Goal: Transaction & Acquisition: Purchase product/service

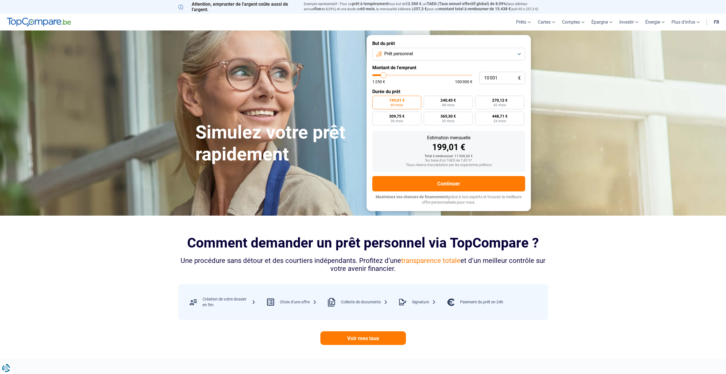
click at [519, 56] on button "Prêt personnel" at bounding box center [448, 54] width 153 height 13
click at [504, 69] on li "Prêt personnel" at bounding box center [448, 68] width 147 height 12
type input "10 250"
type input "10250"
type input "11 250"
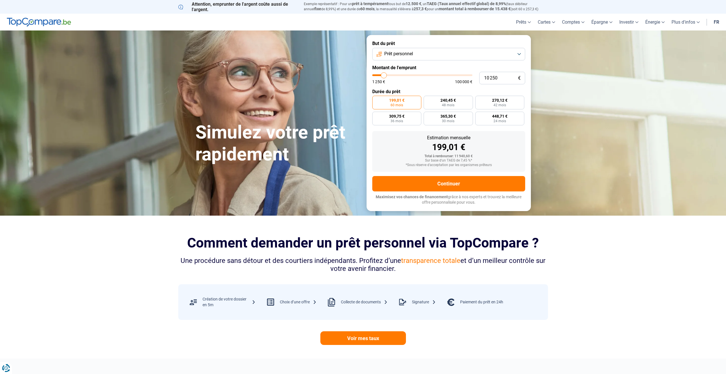
type input "11250"
type input "12 000"
type input "12000"
type input "13 500"
type input "13500"
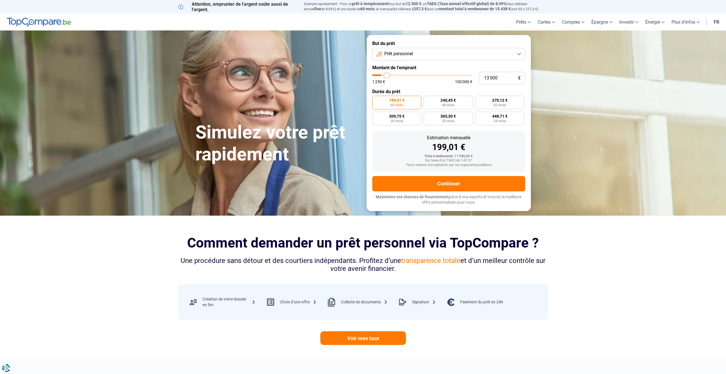
type input "14 250"
type input "14250"
type input "14 500"
type input "14500"
type input "15 000"
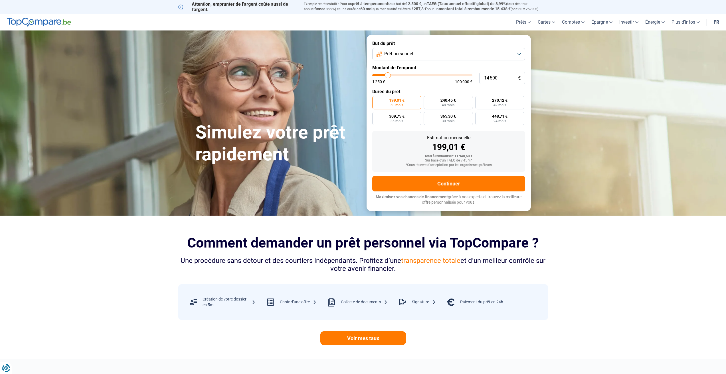
type input "15000"
type input "15 500"
type input "15500"
type input "16 250"
type input "16250"
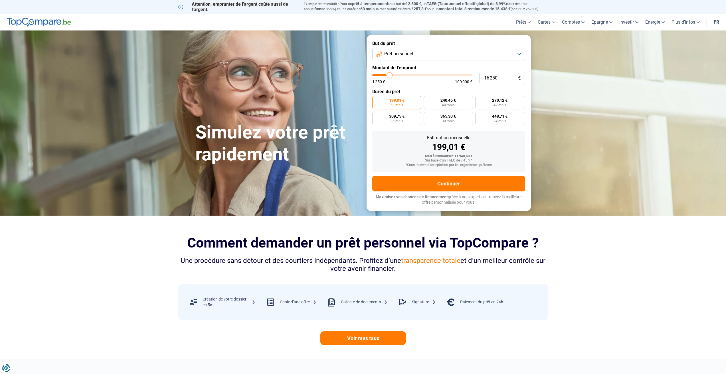
type input "17 250"
type input "17250"
type input "17 750"
type input "17750"
type input "18 500"
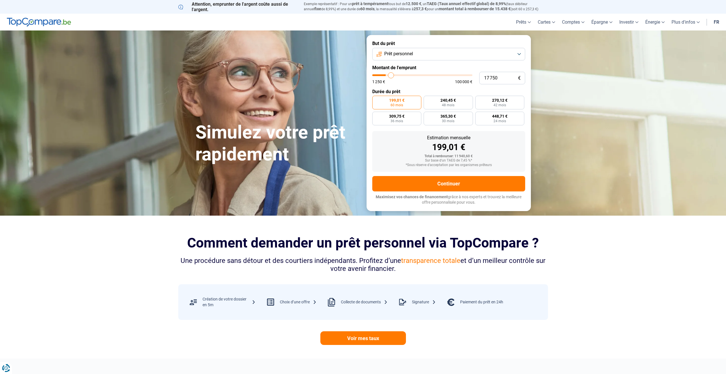
type input "18500"
type input "19 250"
type input "19250"
type input "19 750"
type input "19750"
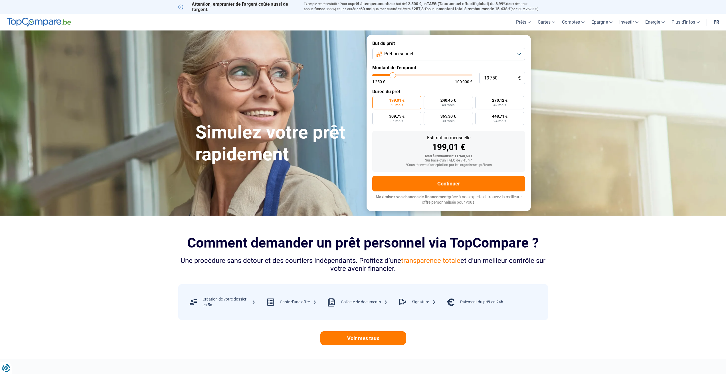
type input "20 000"
type input "20000"
type input "20 750"
drag, startPoint x: 384, startPoint y: 75, endPoint x: 394, endPoint y: 76, distance: 10.0
type input "20750"
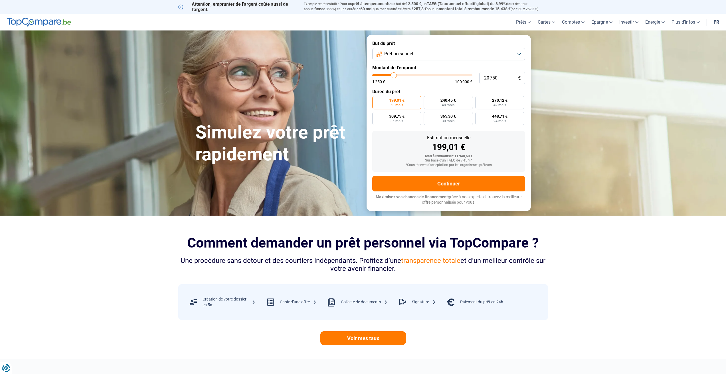
click at [394, 76] on input "range" at bounding box center [422, 75] width 100 height 2
radio input "false"
type input "20 500"
type input "20500"
type input "20 250"
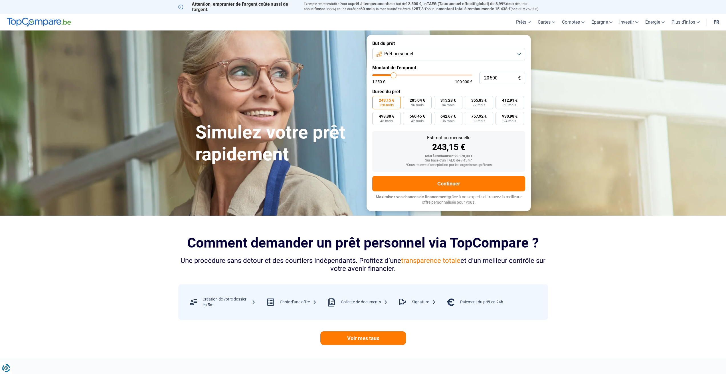
type input "20250"
type input "20 000"
type input "20000"
type input "19 750"
type input "19750"
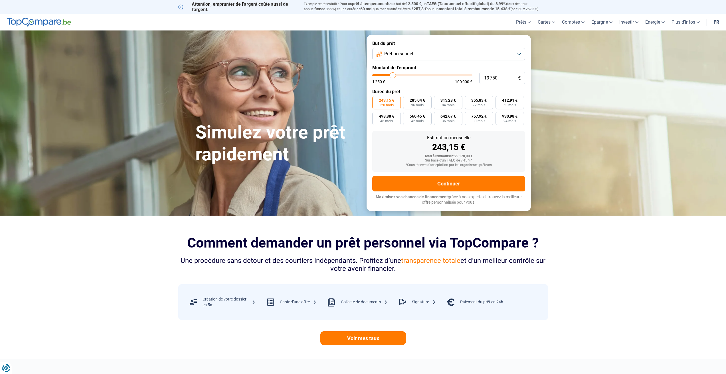
type input "19 000"
type input "19000"
type input "18 750"
type input "18750"
type input "18 500"
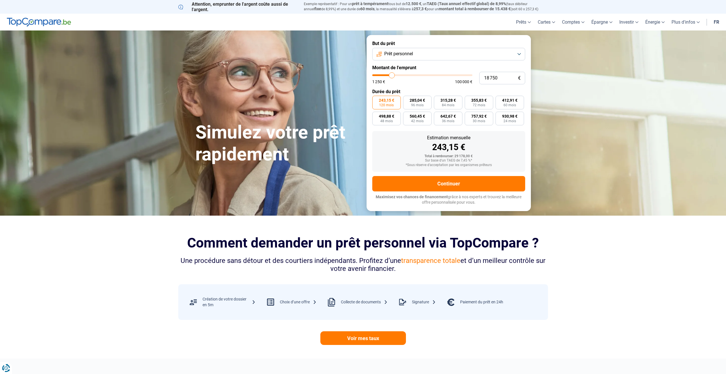
type input "18500"
type input "17 750"
type input "17750"
type input "17 500"
type input "17500"
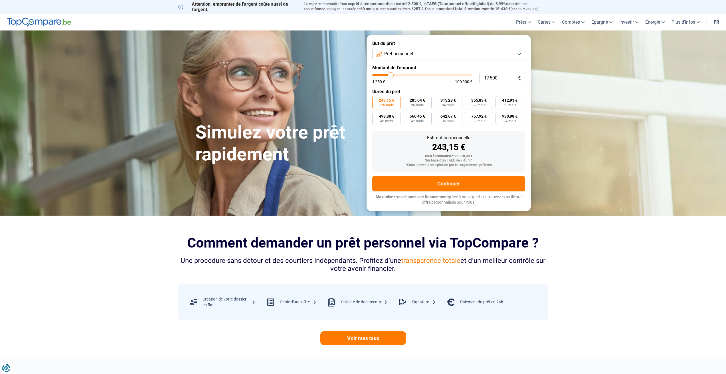
type input "16 500"
type input "16500"
type input "16 250"
type input "16250"
type input "16 000"
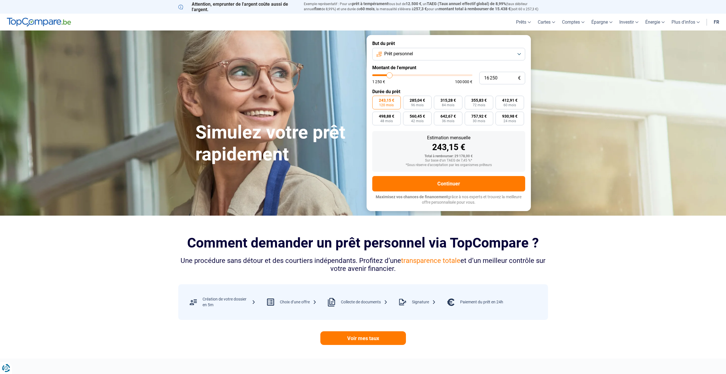
type input "16000"
type input "15 500"
type input "15500"
type input "14 750"
type input "14750"
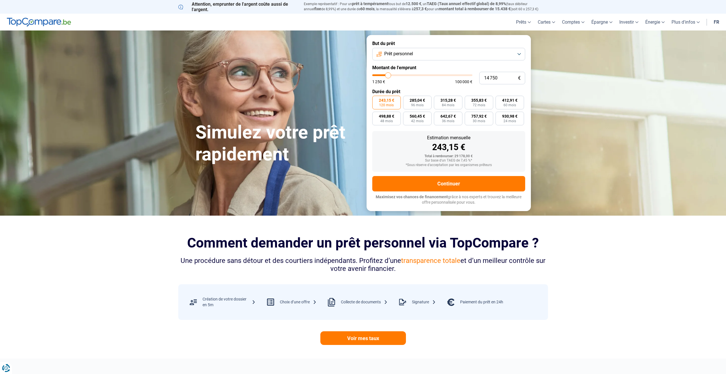
type input "14 500"
type input "14500"
type input "14 250"
type input "14250"
type input "14 000"
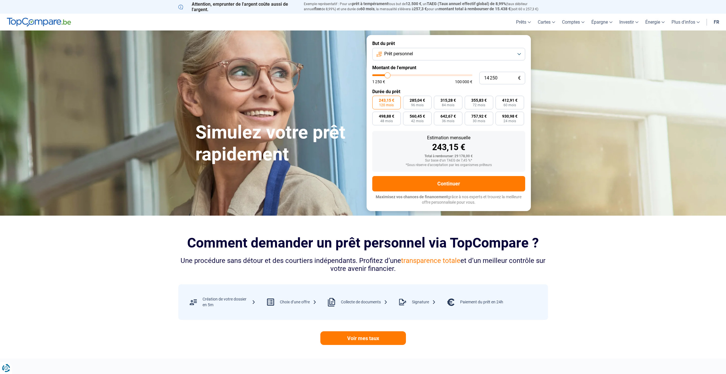
type input "14000"
type input "13 500"
type input "13500"
type input "13 000"
type input "13000"
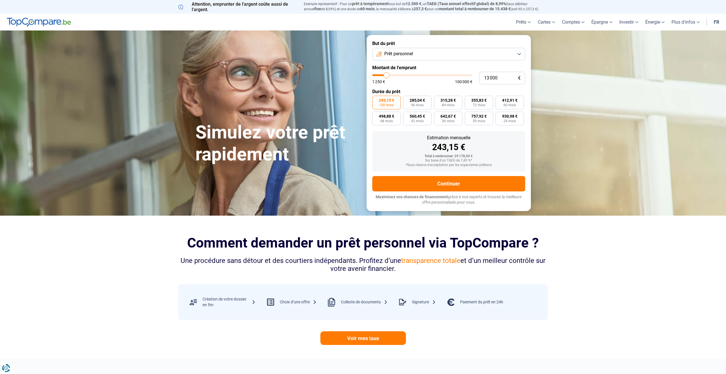
type input "12 750"
type input "12750"
type input "12 500"
type input "12500"
type input "11 750"
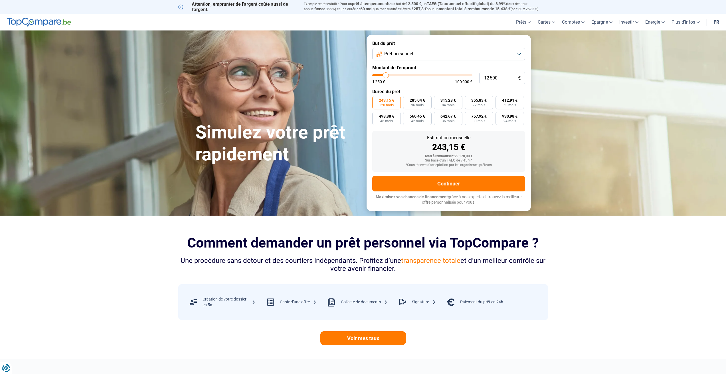
type input "11750"
type input "11 500"
type input "11500"
type input "11 250"
type input "11250"
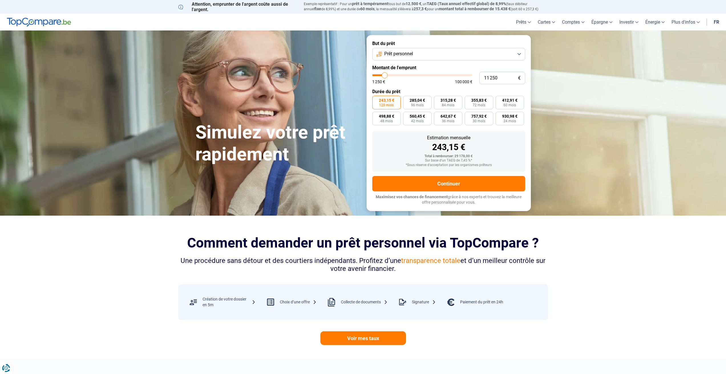
type input "10 500"
type input "10500"
type input "10 250"
type input "10250"
type input "10 000"
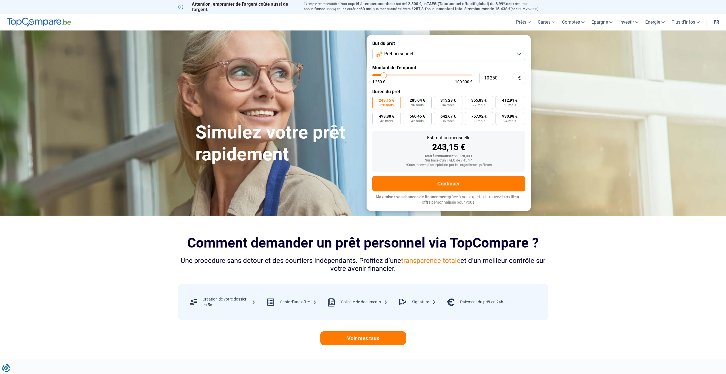
type input "10000"
type input "9 500"
type input "9500"
type input "8 750"
type input "8750"
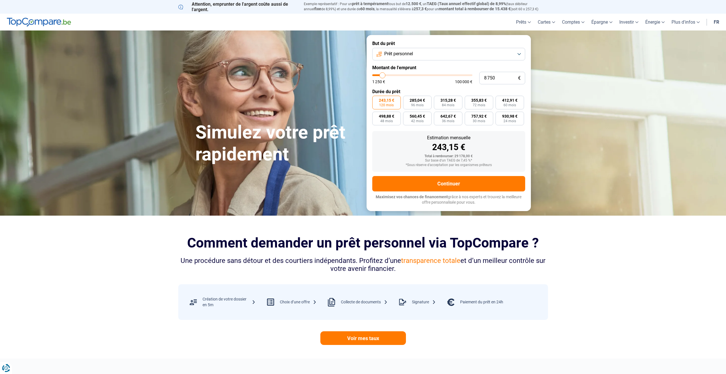
type input "8 500"
type input "8500"
type input "8 250"
type input "8250"
type input "7 000"
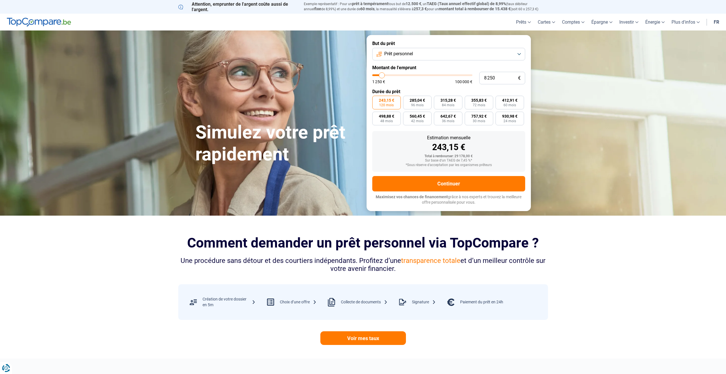
type input "7000"
type input "5 750"
type input "5750"
type input "4 500"
type input "4500"
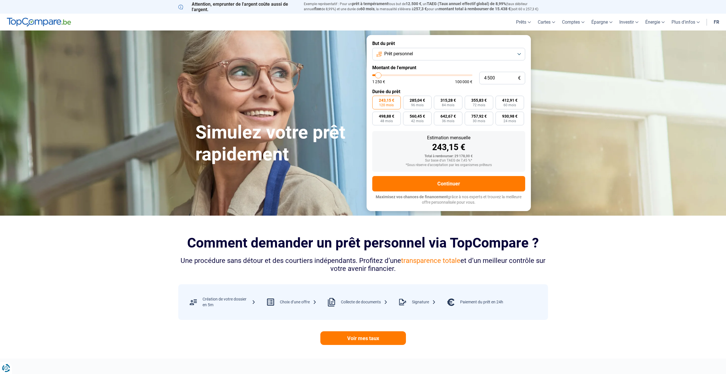
type input "4 250"
type input "4250"
type input "3 750"
type input "3750"
type input "3 500"
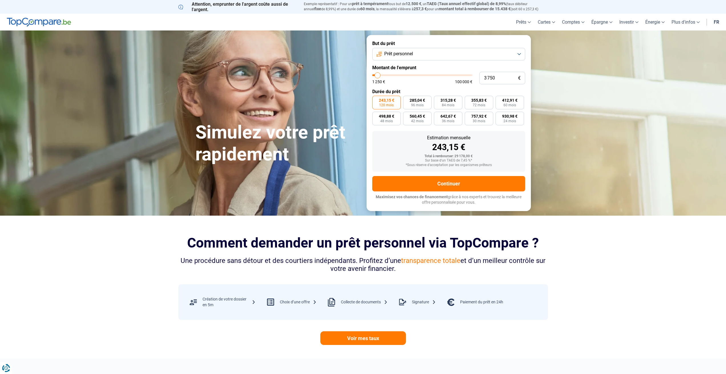
type input "3500"
type input "3 000"
type input "3000"
type input "2 750"
type input "2750"
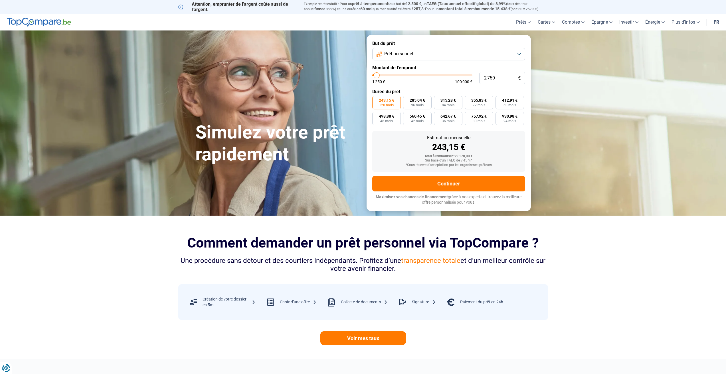
type input "2 500"
type input "2500"
type input "2 000"
type input "2000"
type input "1 500"
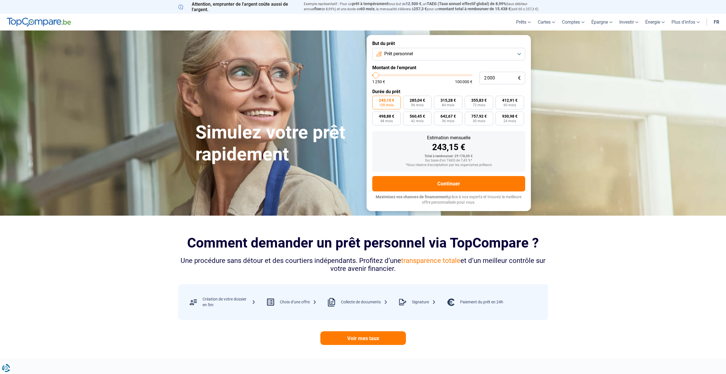
type input "1500"
type input "1 250"
type input "1250"
type input "2 000"
type input "2000"
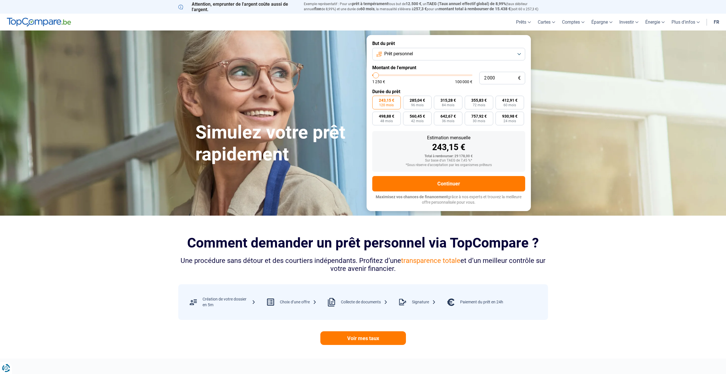
type input "2 500"
type input "2500"
type input "2 750"
type input "2750"
type input "3 000"
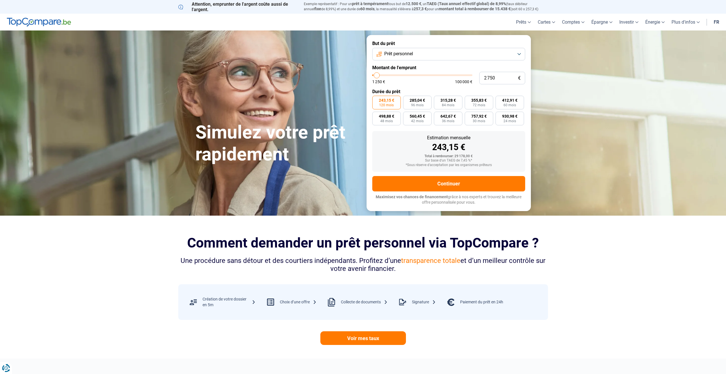
type input "3000"
type input "2 750"
type input "2750"
type input "2 500"
type input "2500"
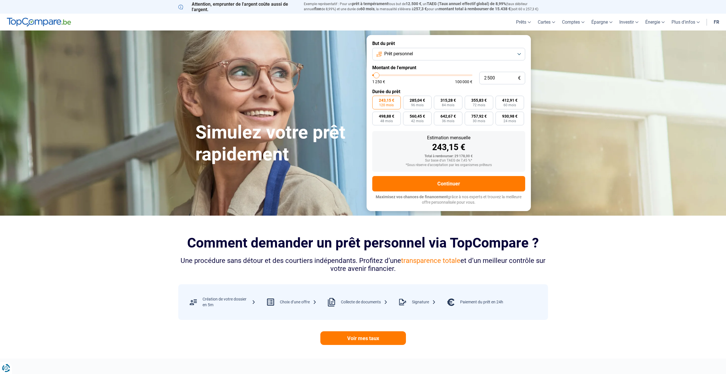
type input "2 250"
type input "2250"
type input "2 000"
drag, startPoint x: 394, startPoint y: 76, endPoint x: 376, endPoint y: 77, distance: 18.0
type input "2000"
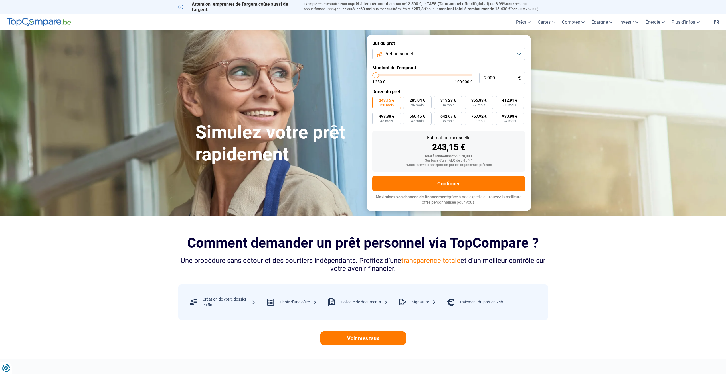
click at [376, 76] on input "range" at bounding box center [422, 75] width 100 height 2
radio input "true"
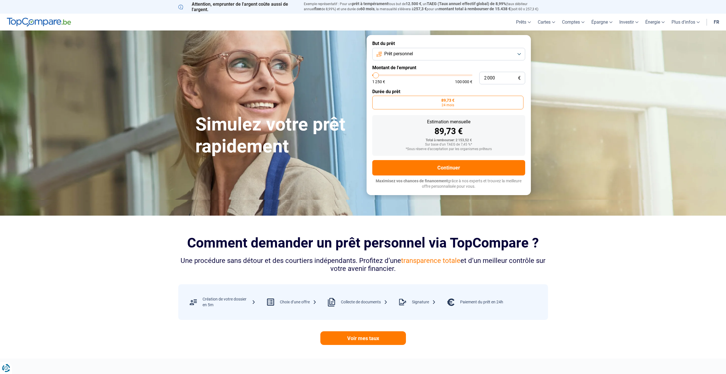
click at [448, 104] on span "24 mois" at bounding box center [447, 104] width 13 height 3
click at [376, 100] on input "89,73 € 24 mois" at bounding box center [374, 98] width 4 height 4
click at [454, 101] on span "89,73 €" at bounding box center [447, 100] width 13 height 4
click at [376, 100] on input "89,73 € 24 mois" at bounding box center [374, 98] width 4 height 4
click at [458, 99] on label "89,73 € 24 mois" at bounding box center [447, 103] width 151 height 14
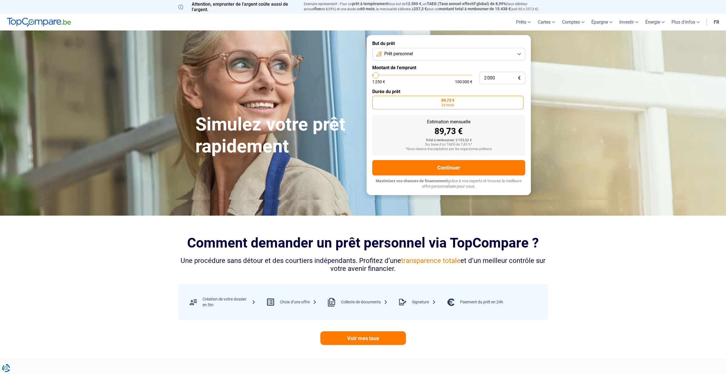
click at [376, 99] on input "89,73 € 24 mois" at bounding box center [374, 98] width 4 height 4
drag, startPoint x: 494, startPoint y: 77, endPoint x: 487, endPoint y: 77, distance: 7.4
click at [487, 77] on input "2 000" at bounding box center [502, 78] width 46 height 13
type input "25"
type input "1250"
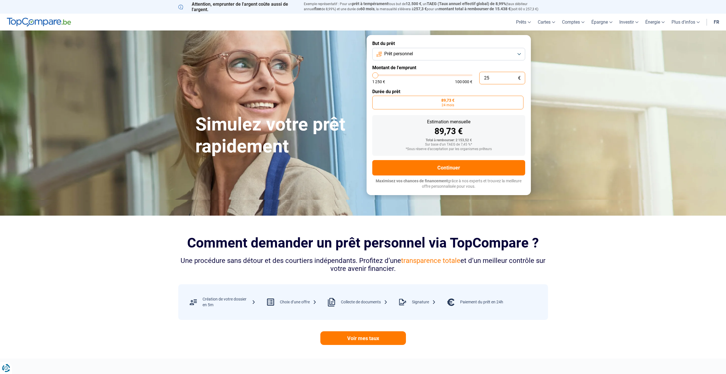
type input "250"
type input "1250"
type input "2 500"
type input "2500"
type input "2 500"
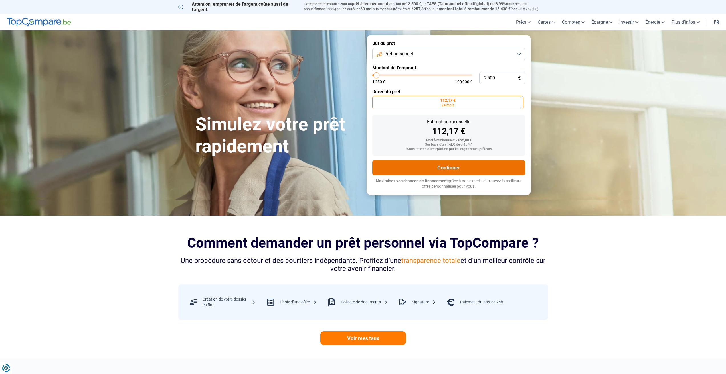
drag, startPoint x: 452, startPoint y: 169, endPoint x: 495, endPoint y: 91, distance: 89.1
click at [494, 101] on form "But du prêt Prêt personnel Montant de l'emprunt 2 500 € 1 250 € 100 000 € Durée…" at bounding box center [448, 115] width 164 height 160
click at [497, 79] on input "2 500" at bounding box center [502, 78] width 46 height 13
click at [457, 165] on button "Continuer" at bounding box center [448, 167] width 153 height 15
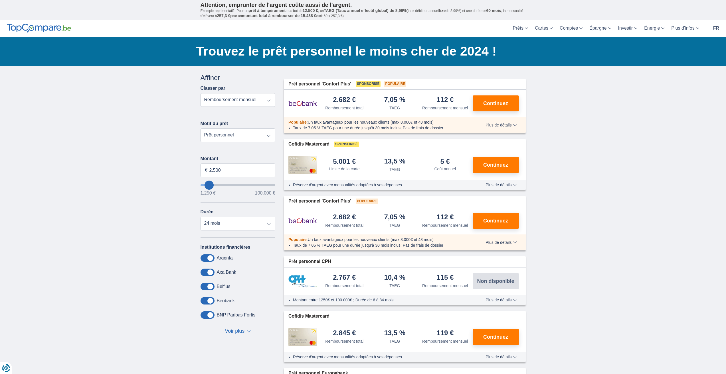
drag, startPoint x: 492, startPoint y: 105, endPoint x: 433, endPoint y: 121, distance: 61.7
click at [440, 120] on div "Prêt personnel 'Confort Plus' Sponsorisé Populaire 2.682 € Remboursement total …" at bounding box center [405, 106] width 242 height 55
click at [268, 225] on select "12 mois 18 mois 24 mois" at bounding box center [237, 224] width 75 height 14
click at [200, 217] on select "12 mois 18 mois 24 mois" at bounding box center [237, 224] width 75 height 14
click at [269, 224] on select "12 mois 18 mois 24 mois" at bounding box center [237, 224] width 75 height 14
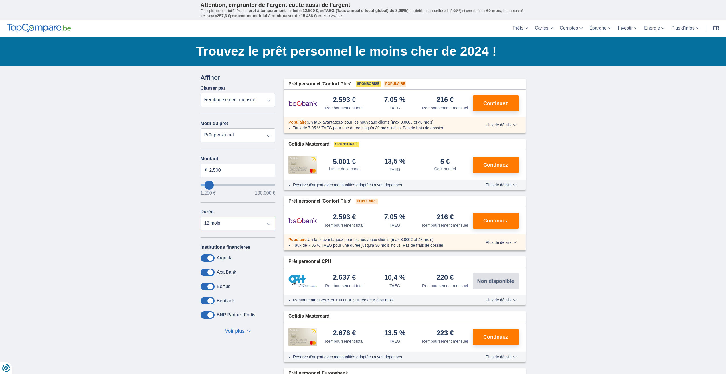
select select "18"
click at [200, 217] on select "12 mois 18 mois 24 mois" at bounding box center [237, 224] width 75 height 14
click at [484, 104] on span "Continuez" at bounding box center [495, 103] width 25 height 5
